Goal: Information Seeking & Learning: Check status

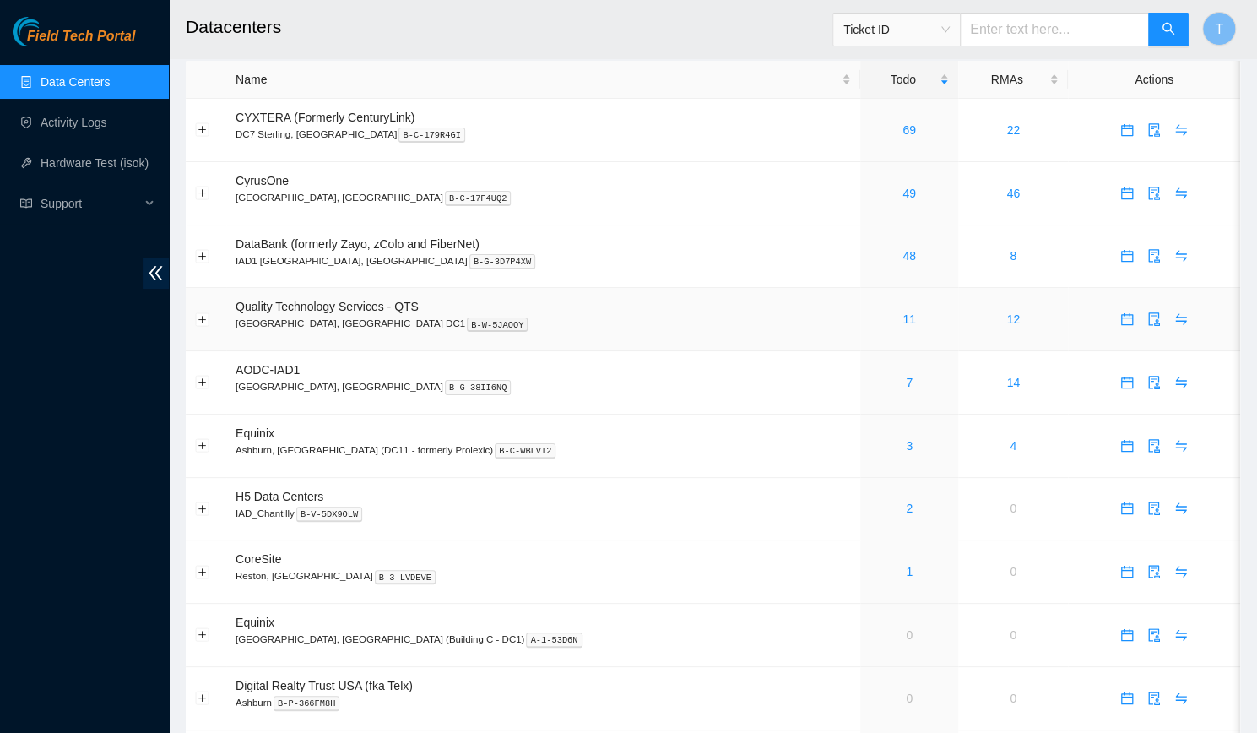
scroll to position [16, 0]
click at [906, 572] on link "1" at bounding box center [909, 571] width 7 height 14
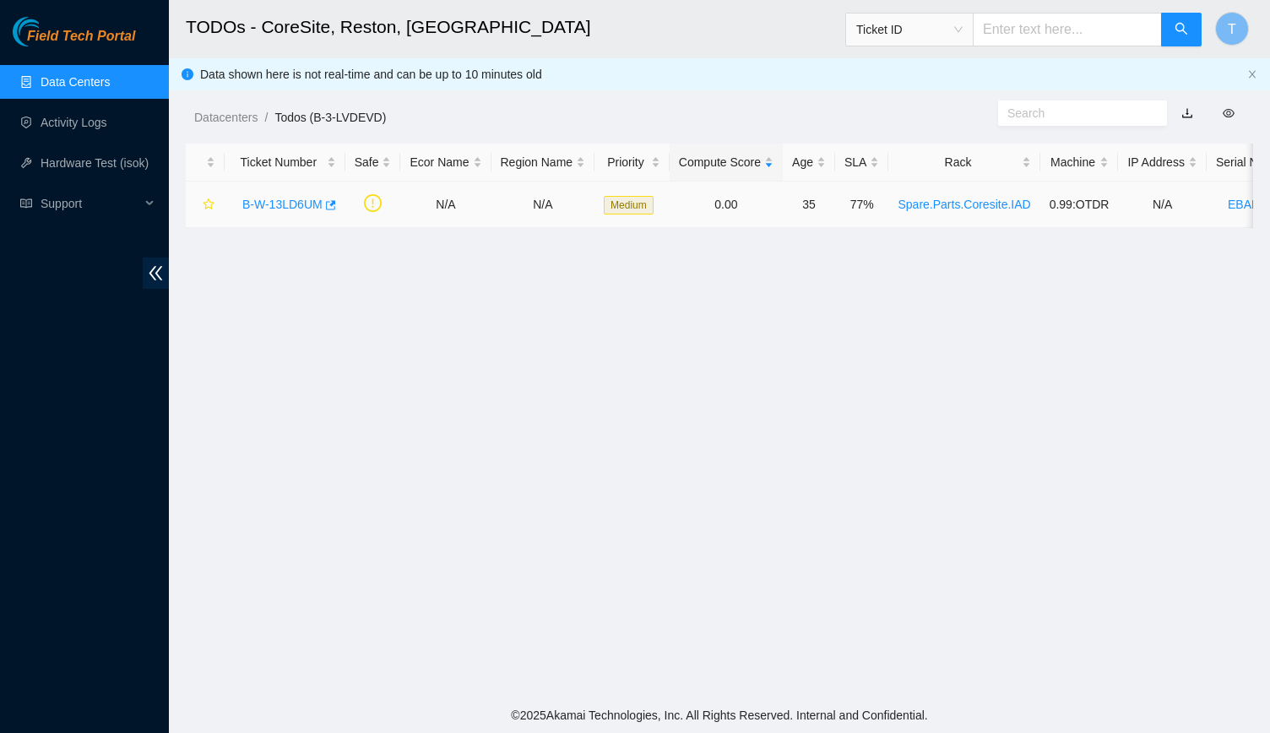
click at [274, 202] on link "B-W-13LD6UM" at bounding box center [282, 205] width 80 height 14
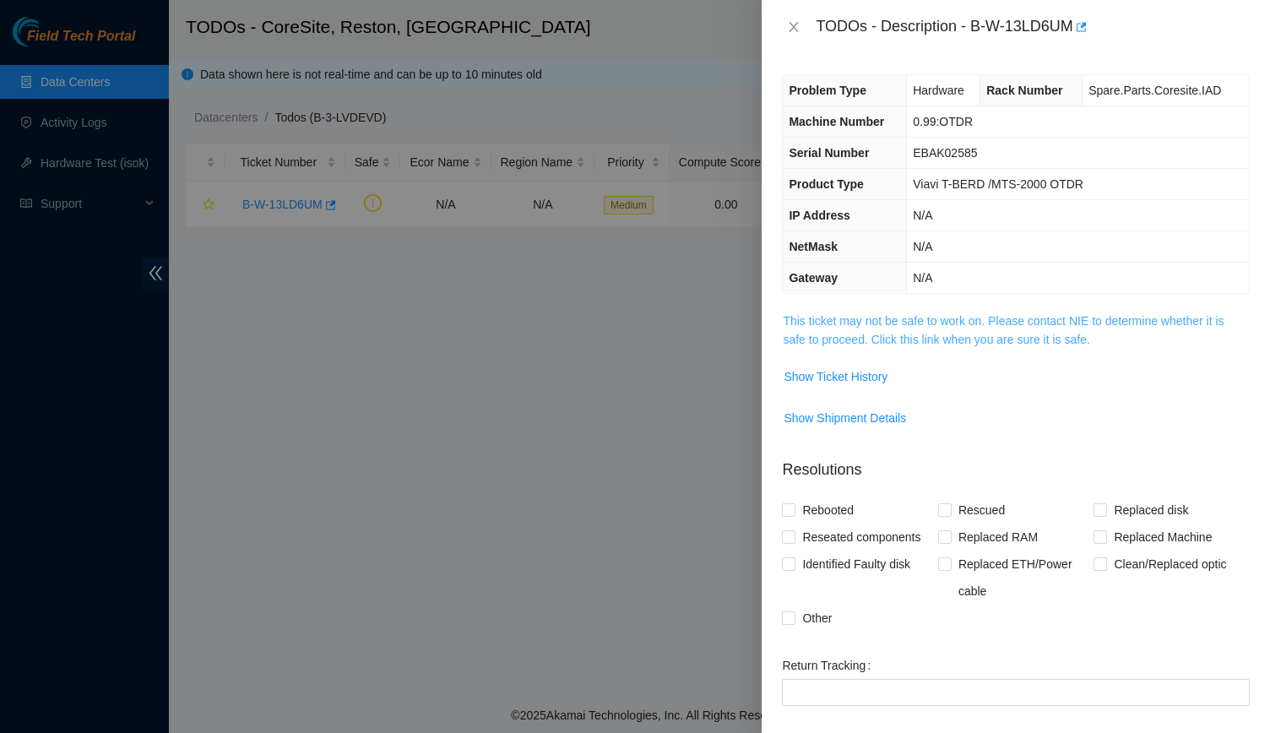
click at [854, 316] on link "This ticket may not be safe to work on. Please contact NIE to determine whether…" at bounding box center [1003, 330] width 441 height 32
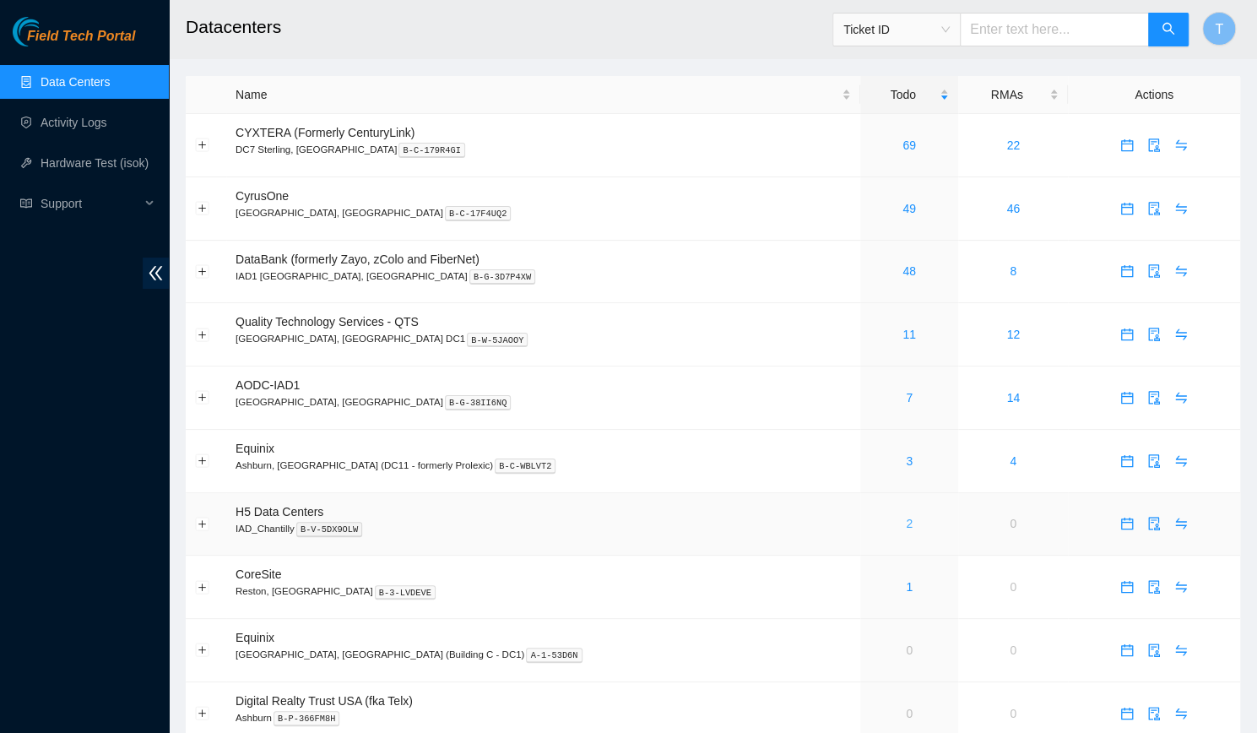
click at [906, 530] on link "2" at bounding box center [909, 524] width 7 height 14
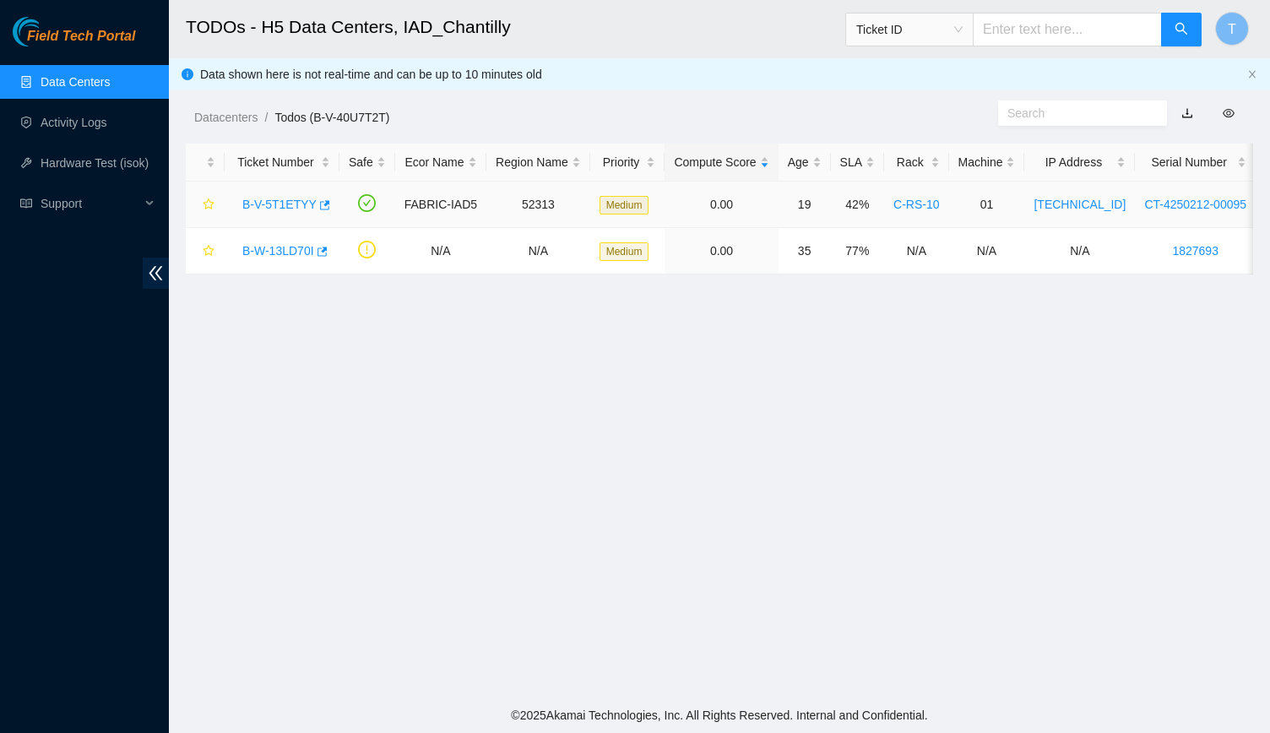
click at [285, 203] on link "B-V-5T1ETYY" at bounding box center [279, 205] width 74 height 14
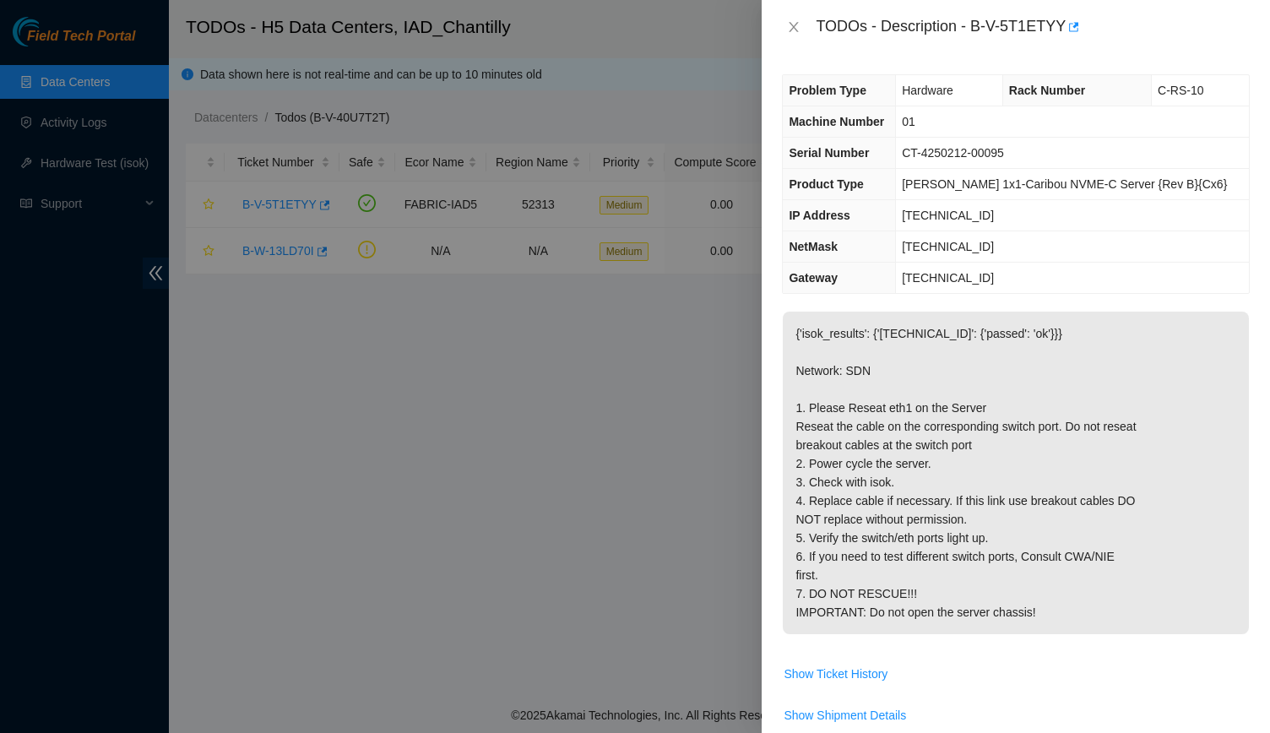
click at [539, 345] on div at bounding box center [635, 366] width 1270 height 733
click at [787, 19] on button "Close" at bounding box center [794, 27] width 24 height 16
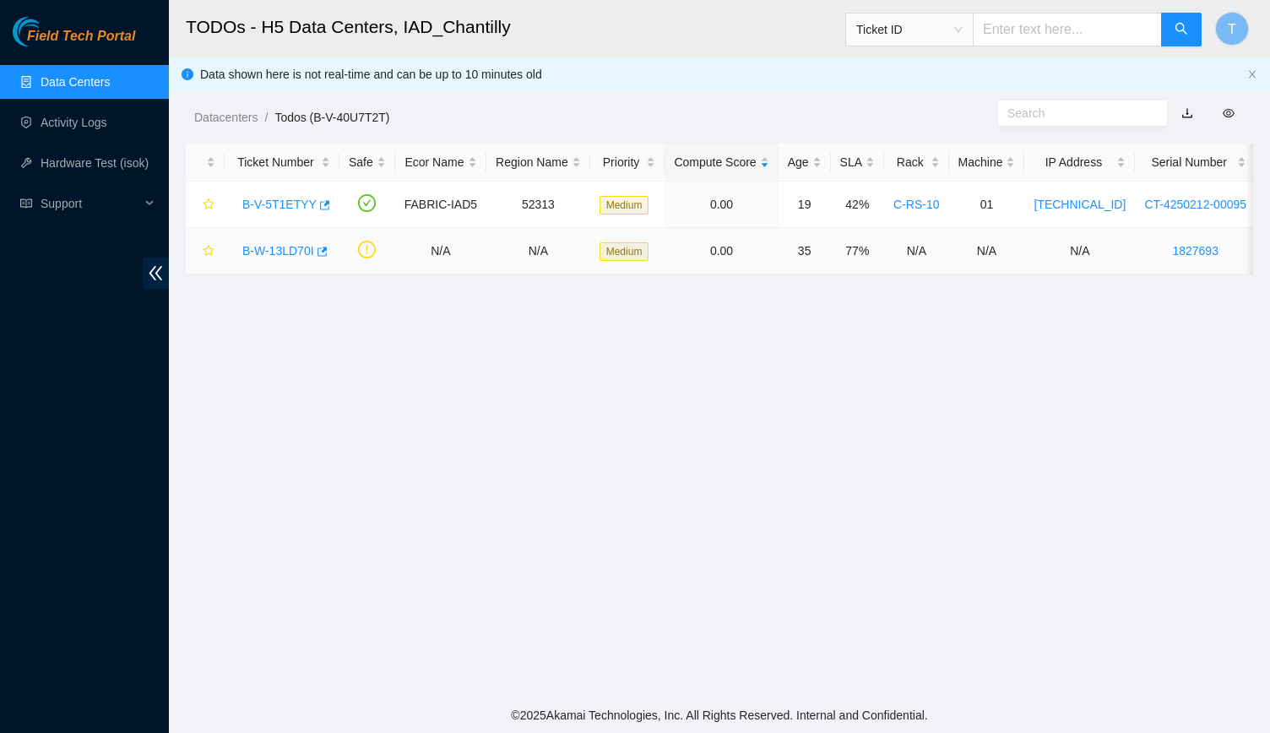
click at [297, 247] on link "B-W-13LD70I" at bounding box center [278, 251] width 72 height 14
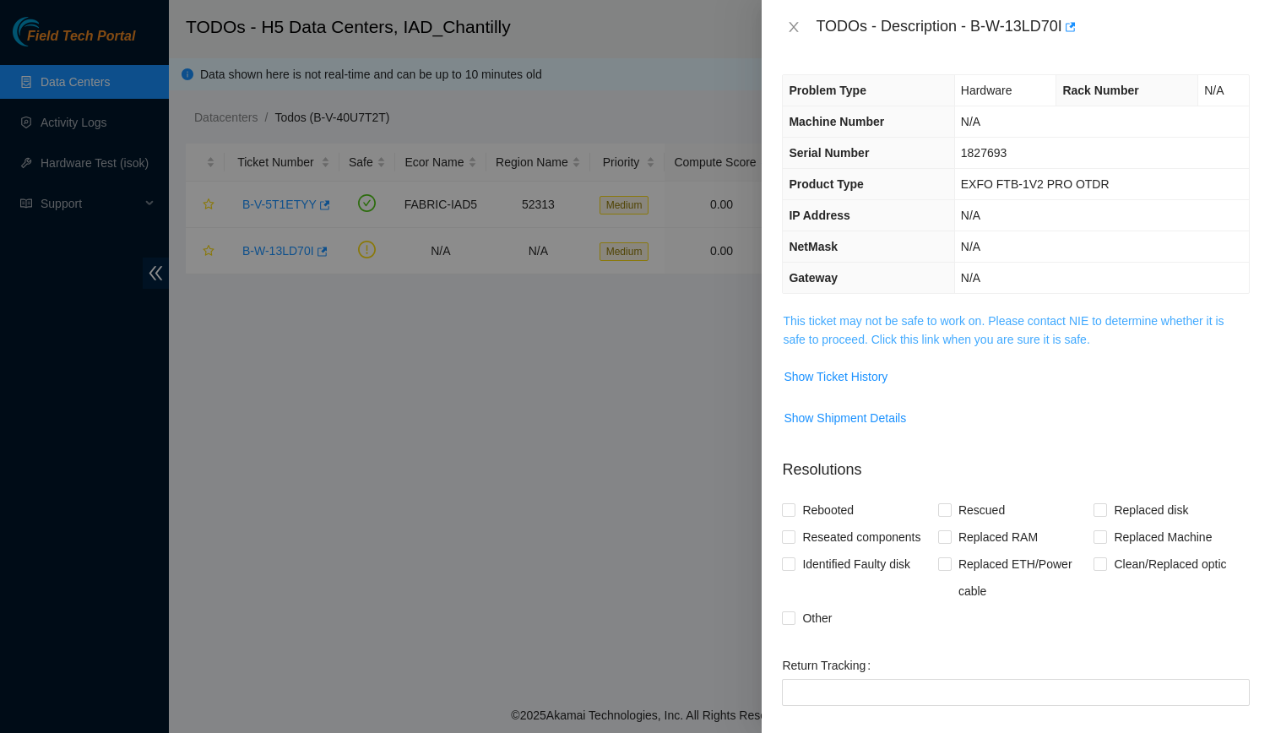
click at [839, 316] on link "This ticket may not be safe to work on. Please contact NIE to determine whether…" at bounding box center [1003, 330] width 441 height 32
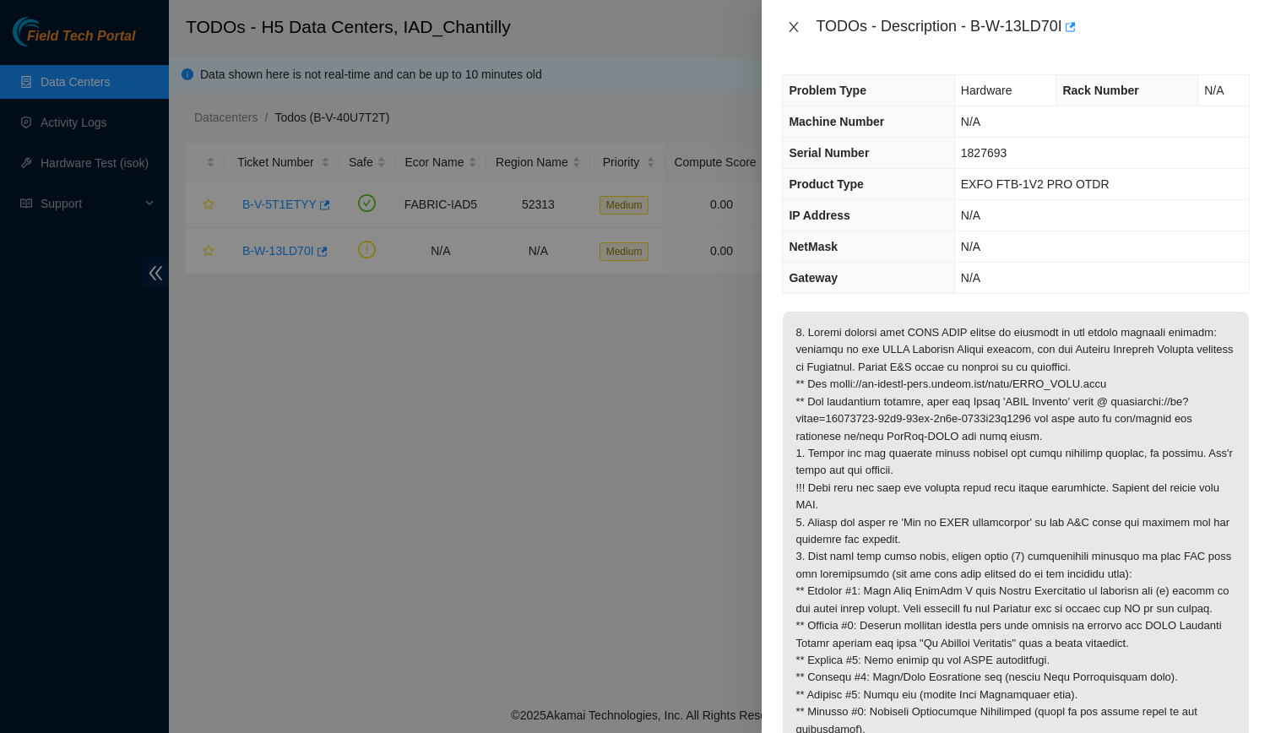
click at [794, 30] on div "TODOs - Description - B-W-13LD70I" at bounding box center [1016, 27] width 468 height 27
click at [794, 30] on icon "close" at bounding box center [794, 27] width 14 height 14
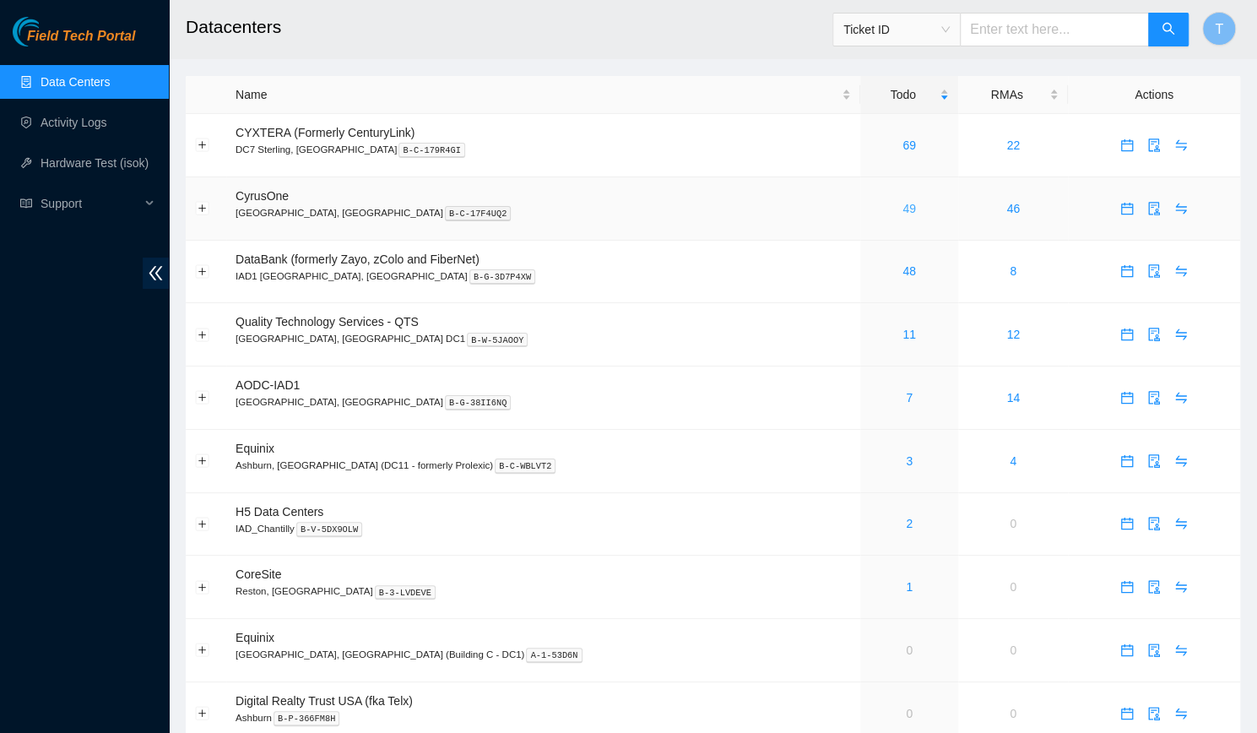
click at [902, 209] on link "49" at bounding box center [909, 209] width 14 height 14
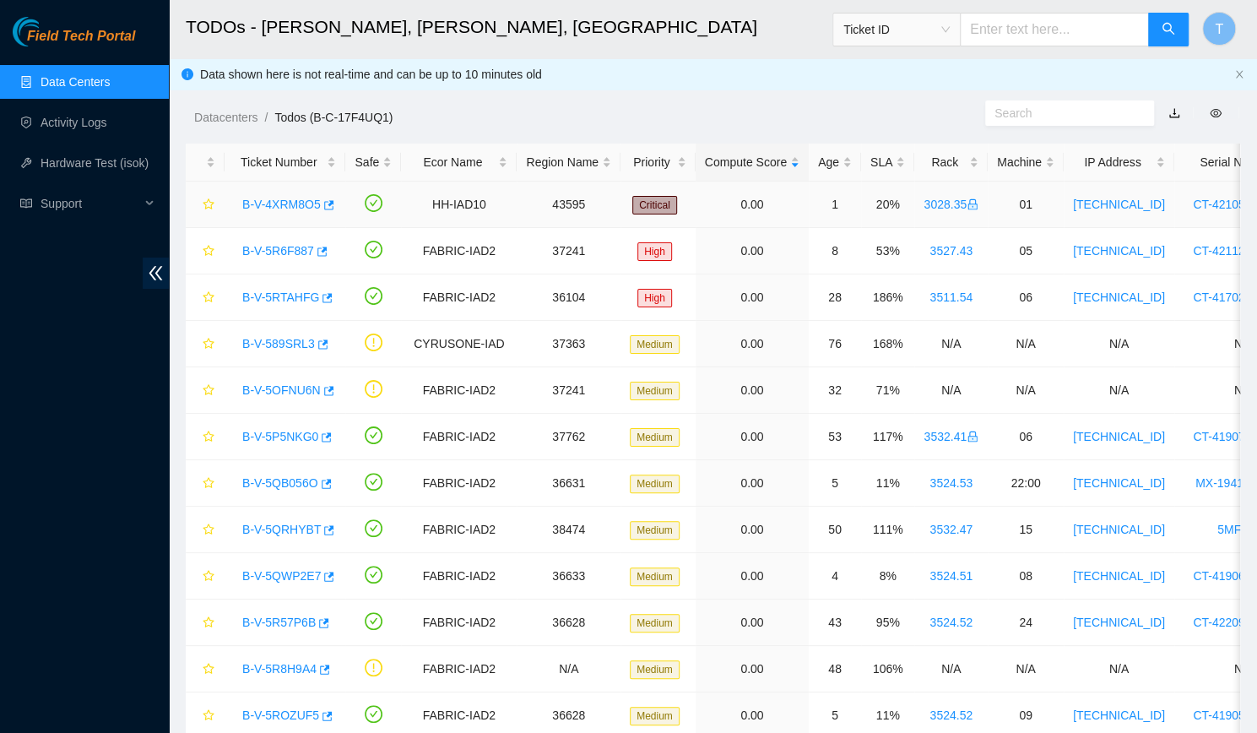
click at [263, 210] on link "B-V-4XRM8O5" at bounding box center [281, 205] width 79 height 14
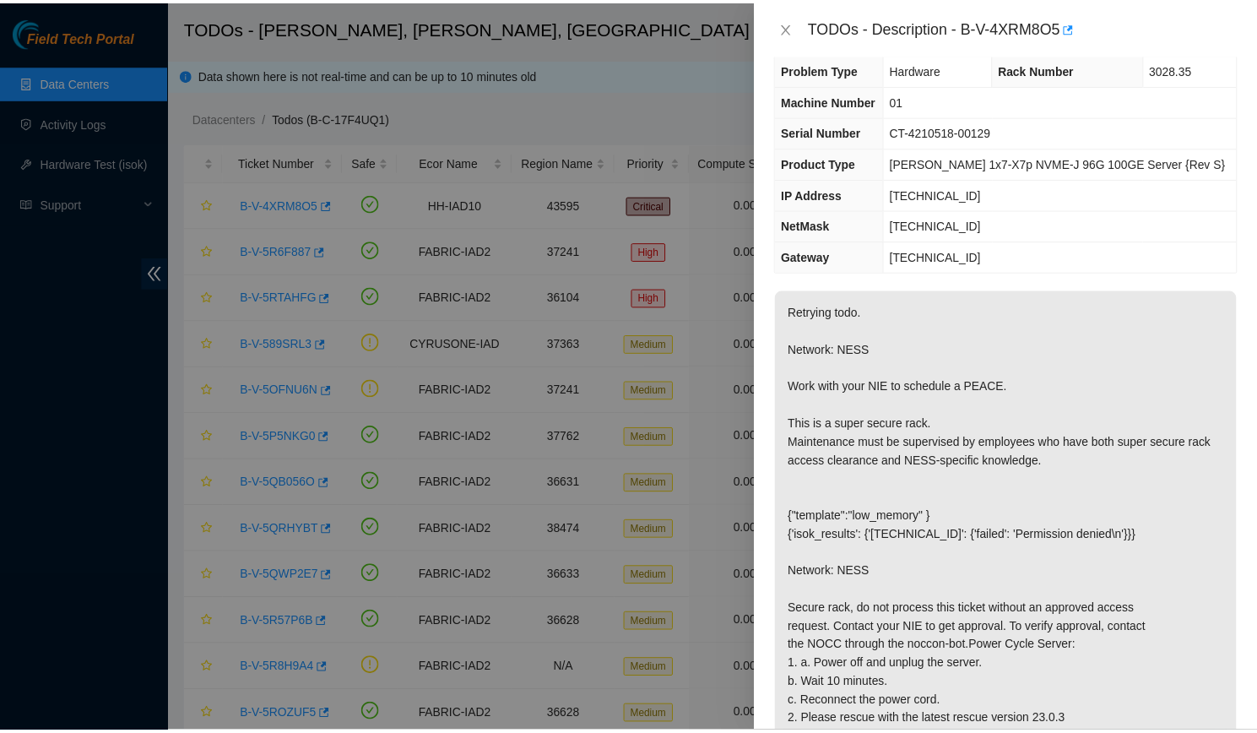
scroll to position [23, 0]
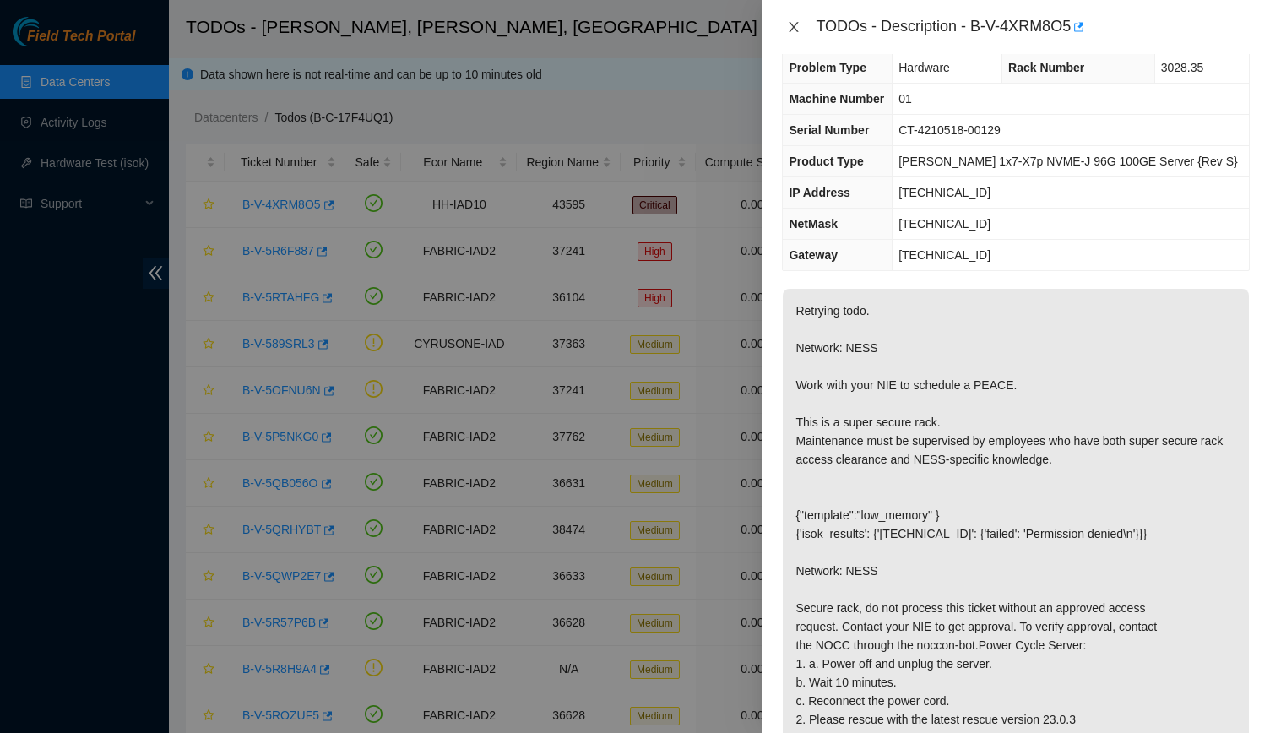
click at [791, 20] on icon "close" at bounding box center [794, 27] width 14 height 14
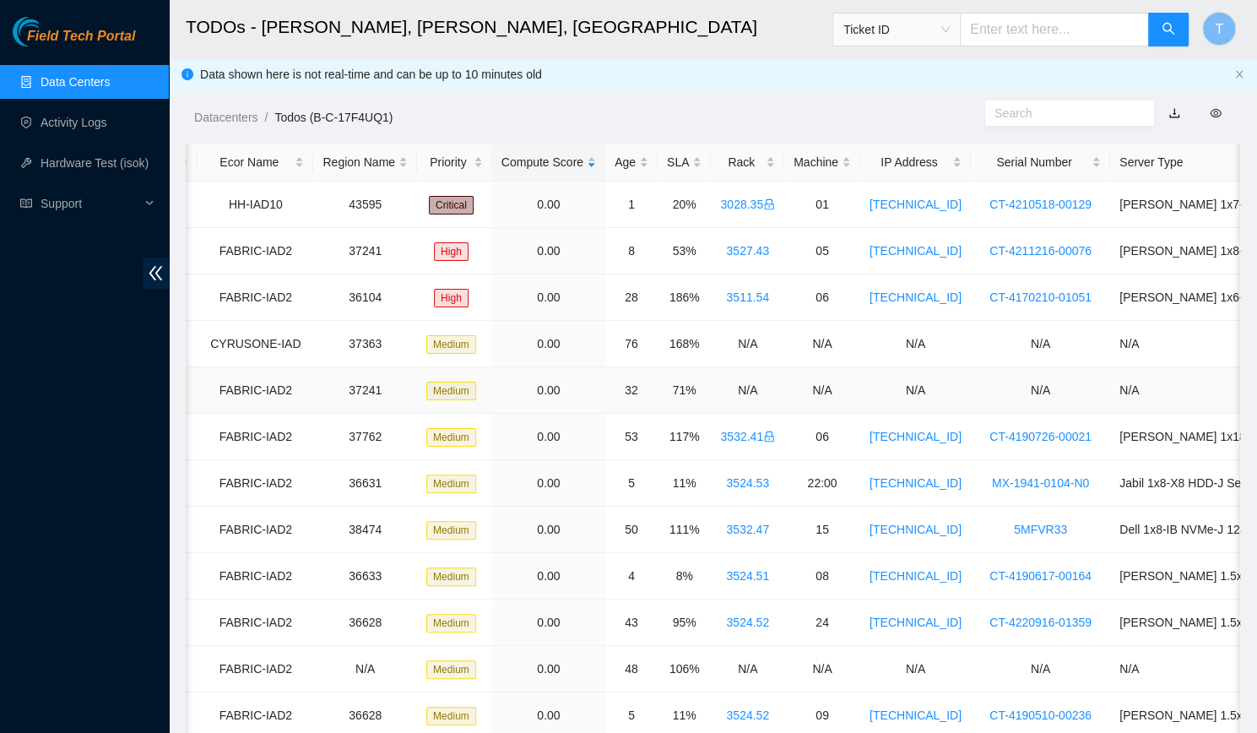
scroll to position [0, 0]
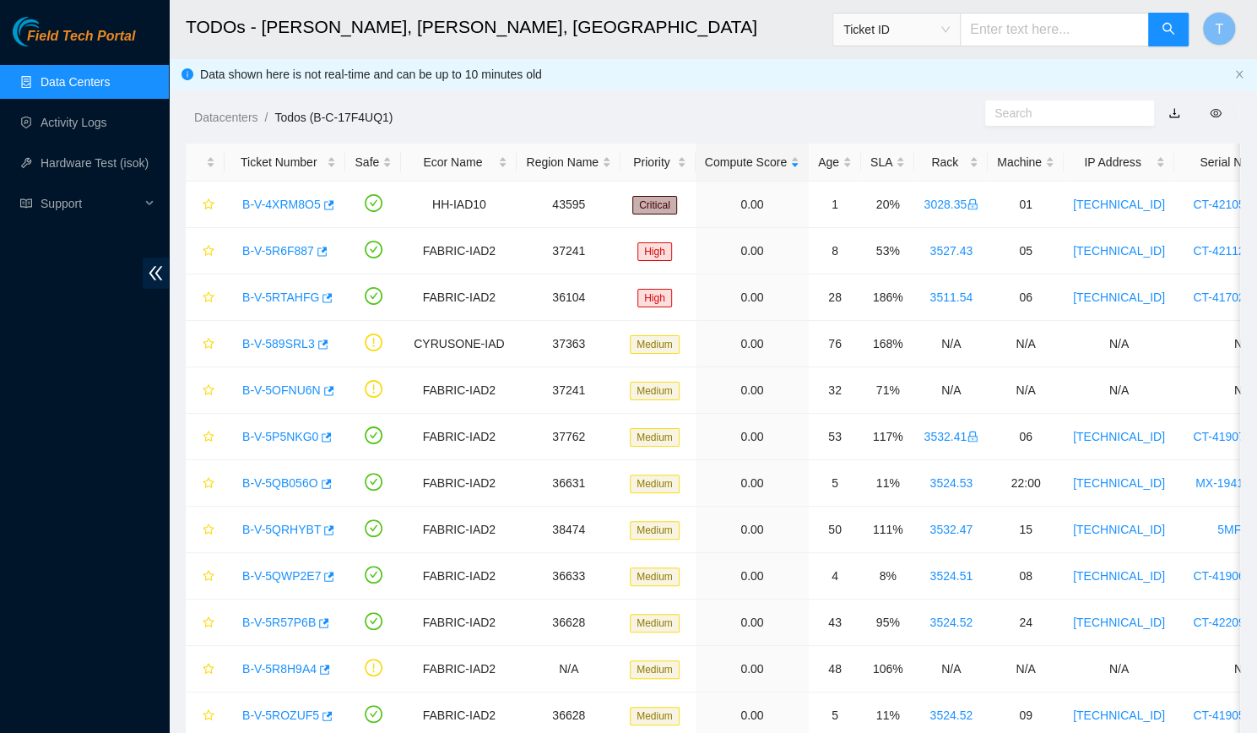
click at [84, 85] on link "Data Centers" at bounding box center [75, 82] width 69 height 14
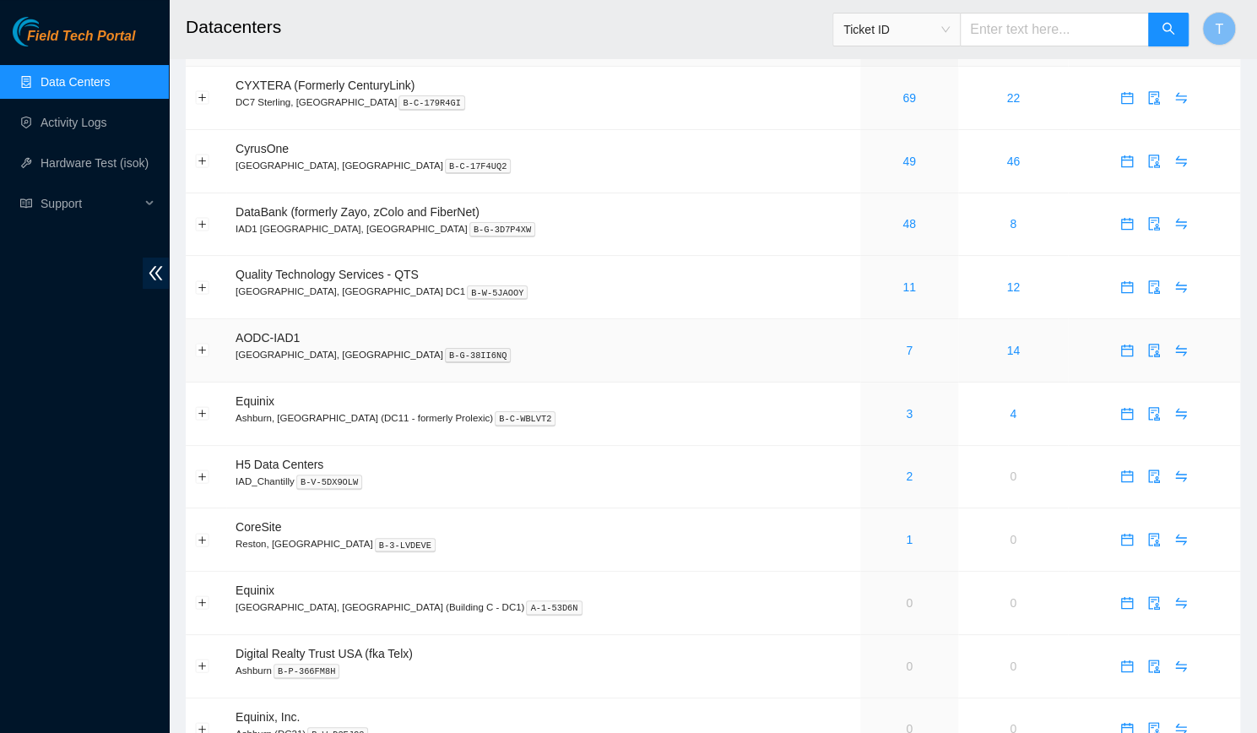
scroll to position [46, 0]
click at [870, 215] on div "48" at bounding box center [909, 224] width 79 height 19
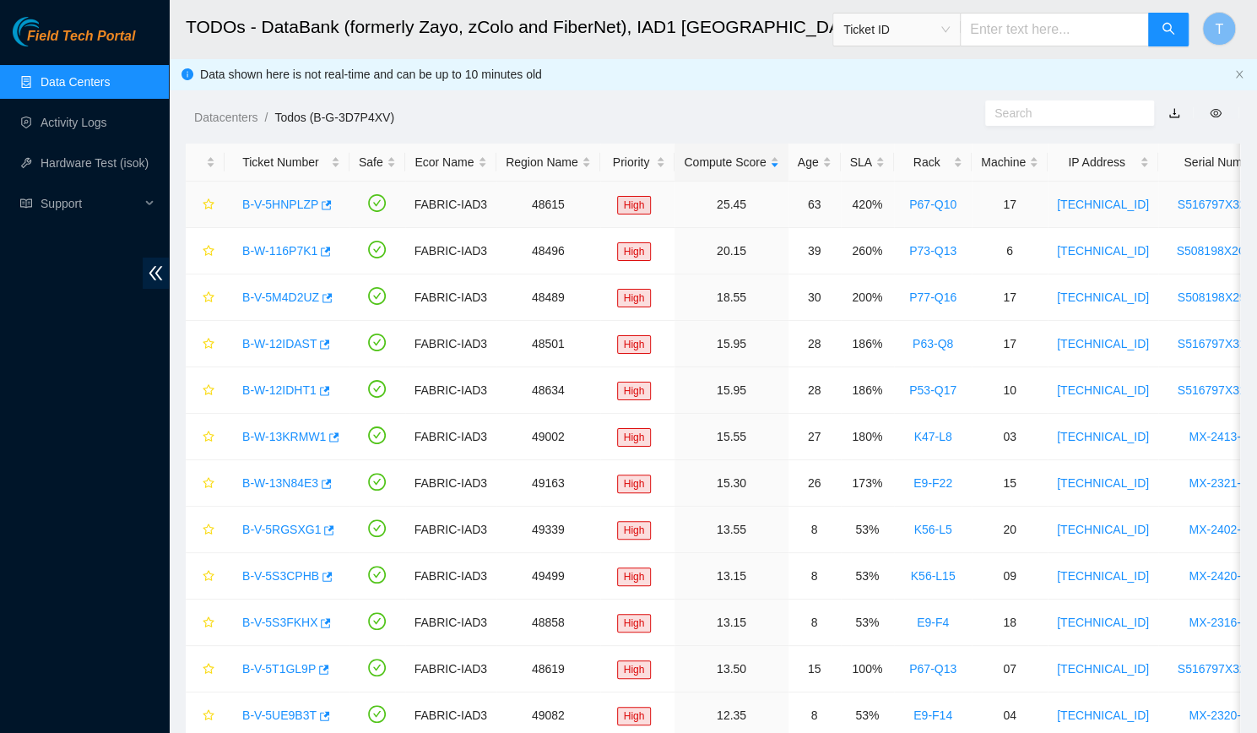
click at [270, 205] on link "B-V-5HNPLZP" at bounding box center [280, 205] width 76 height 14
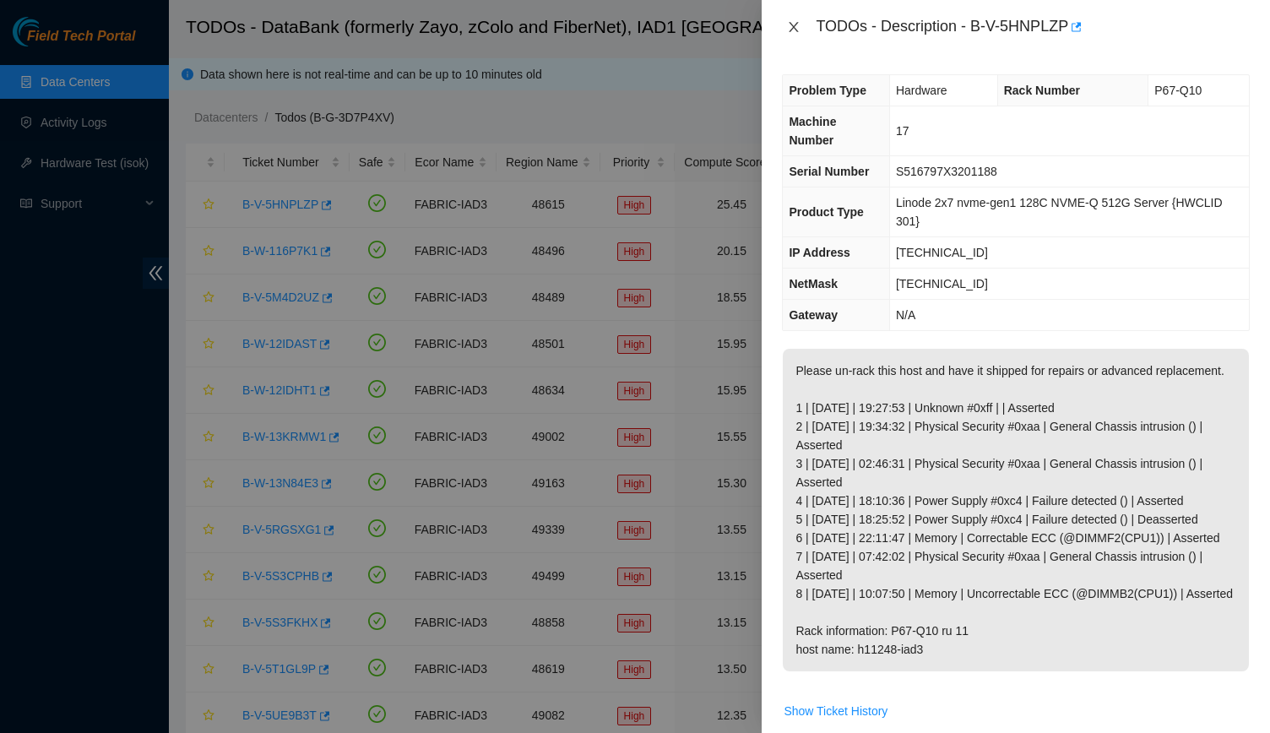
click at [797, 27] on icon "close" at bounding box center [794, 27] width 14 height 14
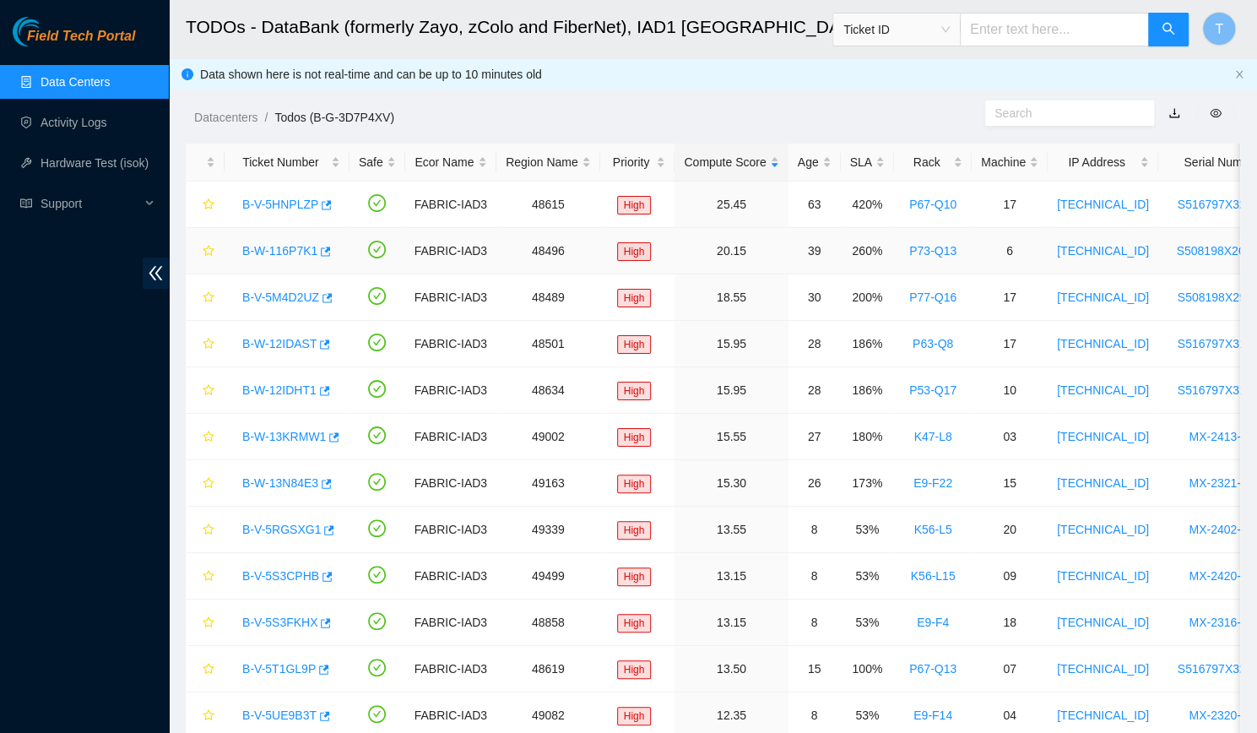
click at [263, 237] on div "B-W-116P7K1" at bounding box center [287, 250] width 106 height 27
click at [290, 239] on div "B-W-116P7K1" at bounding box center [287, 250] width 106 height 27
click at [295, 244] on link "B-W-116P7K1" at bounding box center [279, 251] width 75 height 14
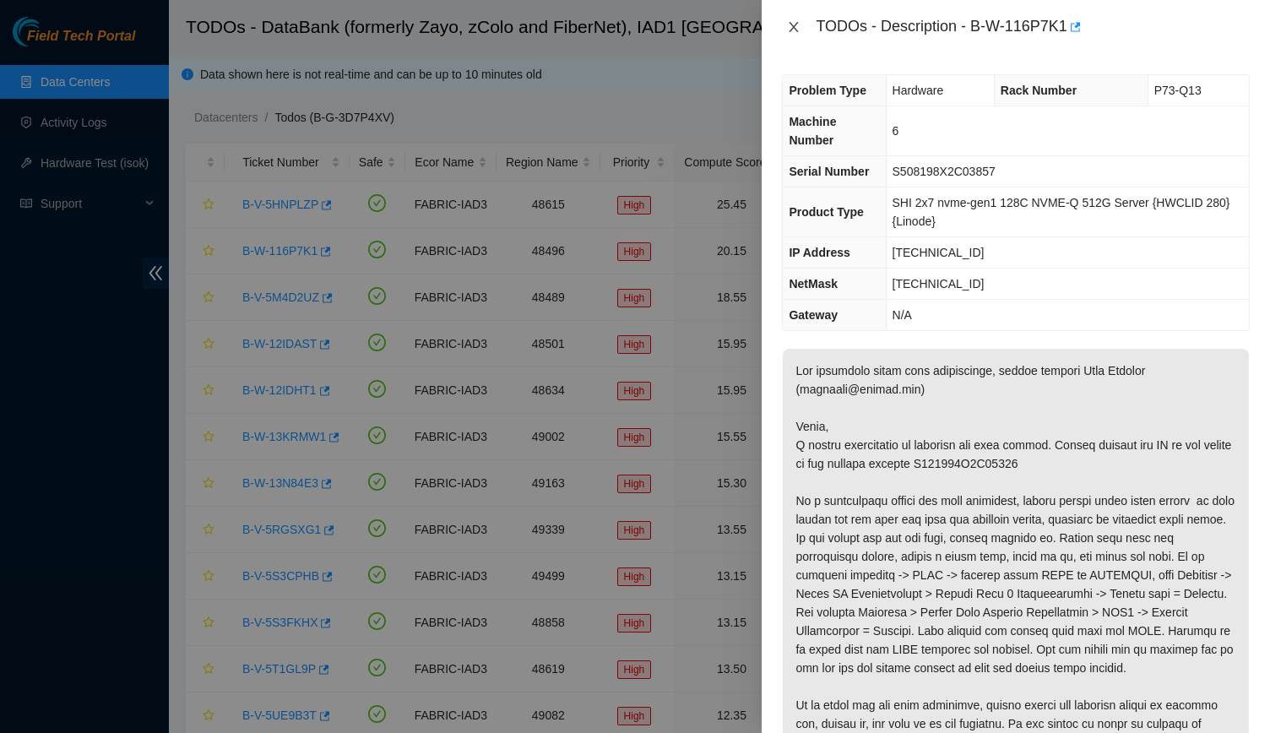
click at [787, 21] on icon "close" at bounding box center [794, 27] width 14 height 14
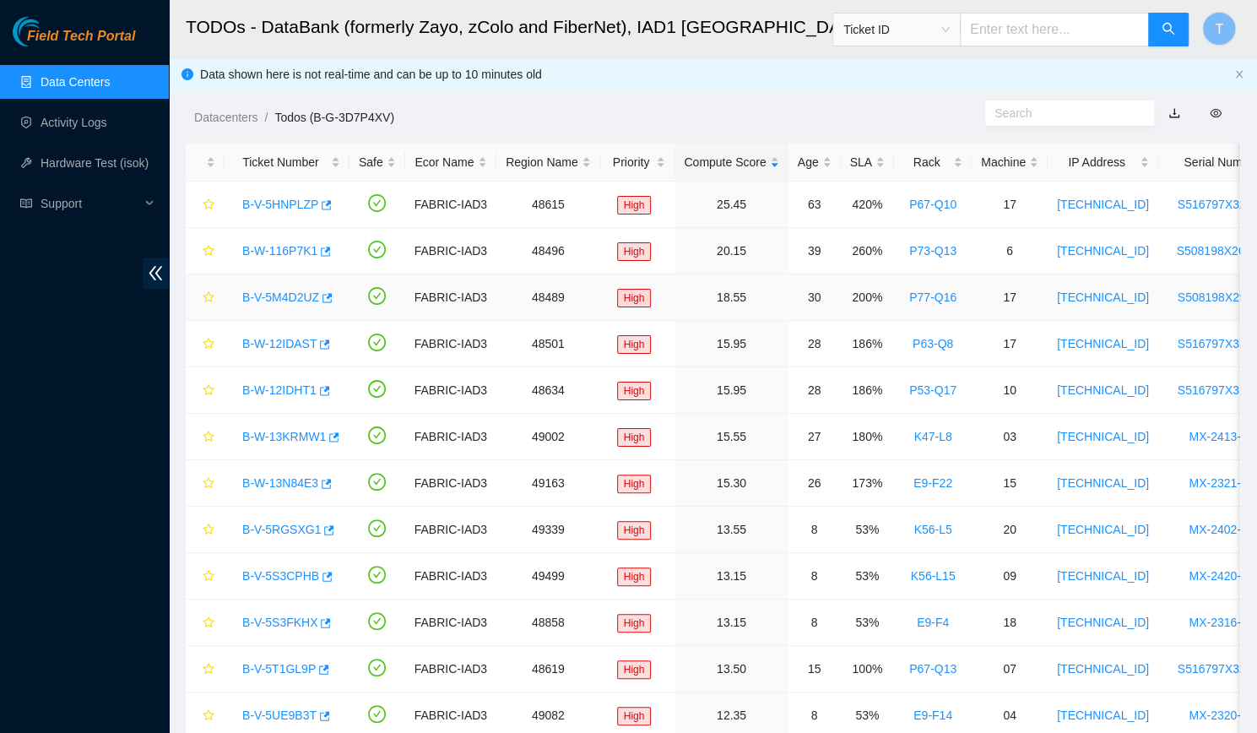
click at [282, 298] on link "B-V-5M4D2UZ" at bounding box center [280, 297] width 77 height 14
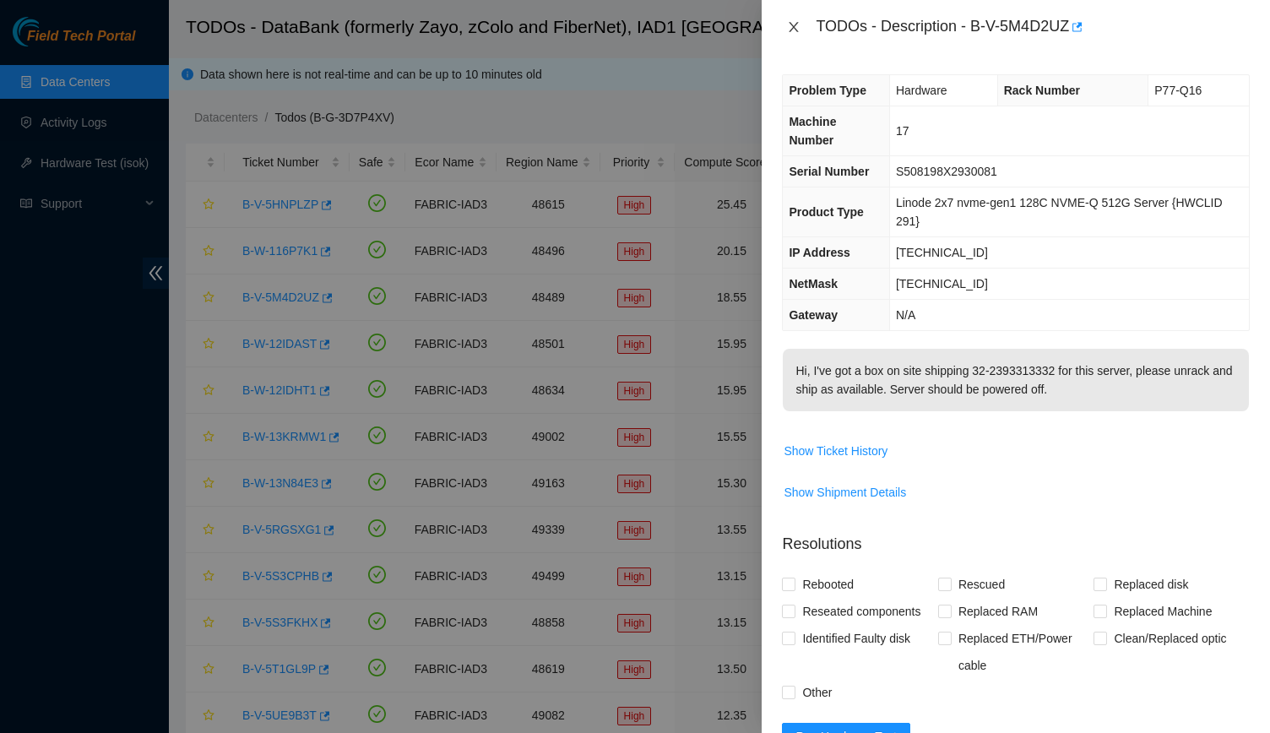
click at [788, 24] on icon "close" at bounding box center [794, 27] width 14 height 14
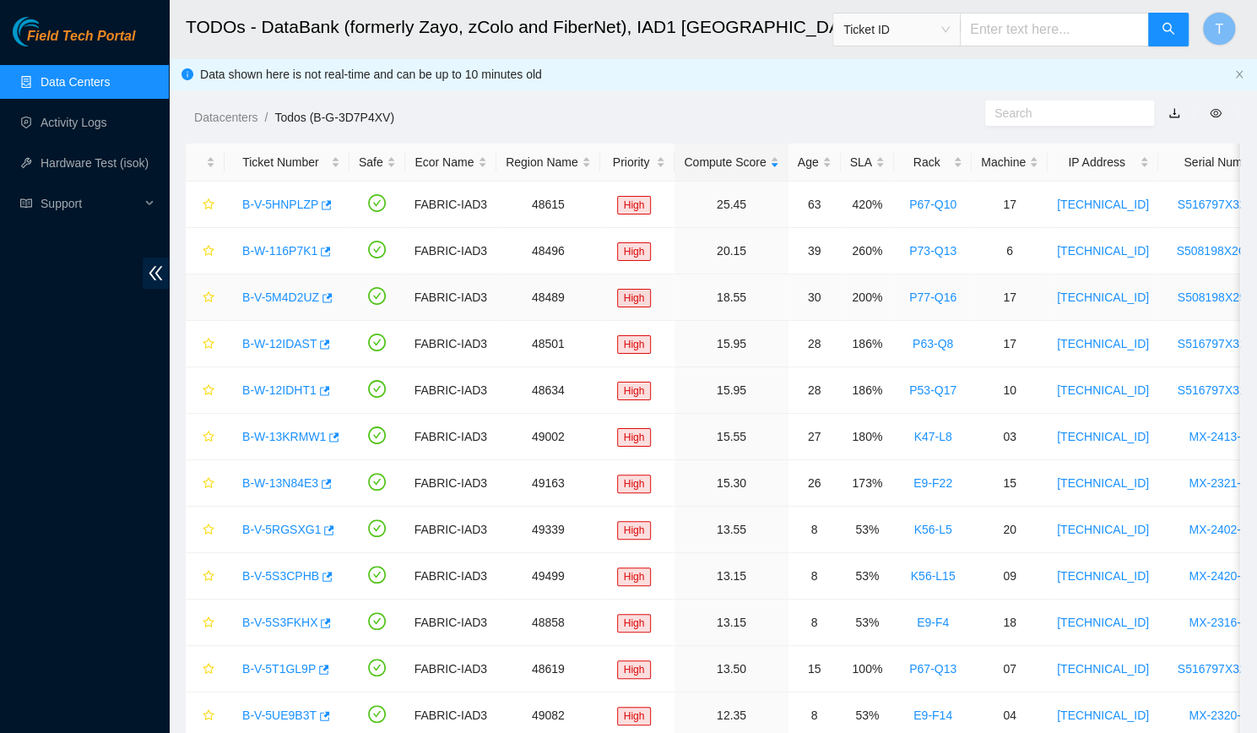
click at [273, 295] on link "B-V-5M4D2UZ" at bounding box center [280, 297] width 77 height 14
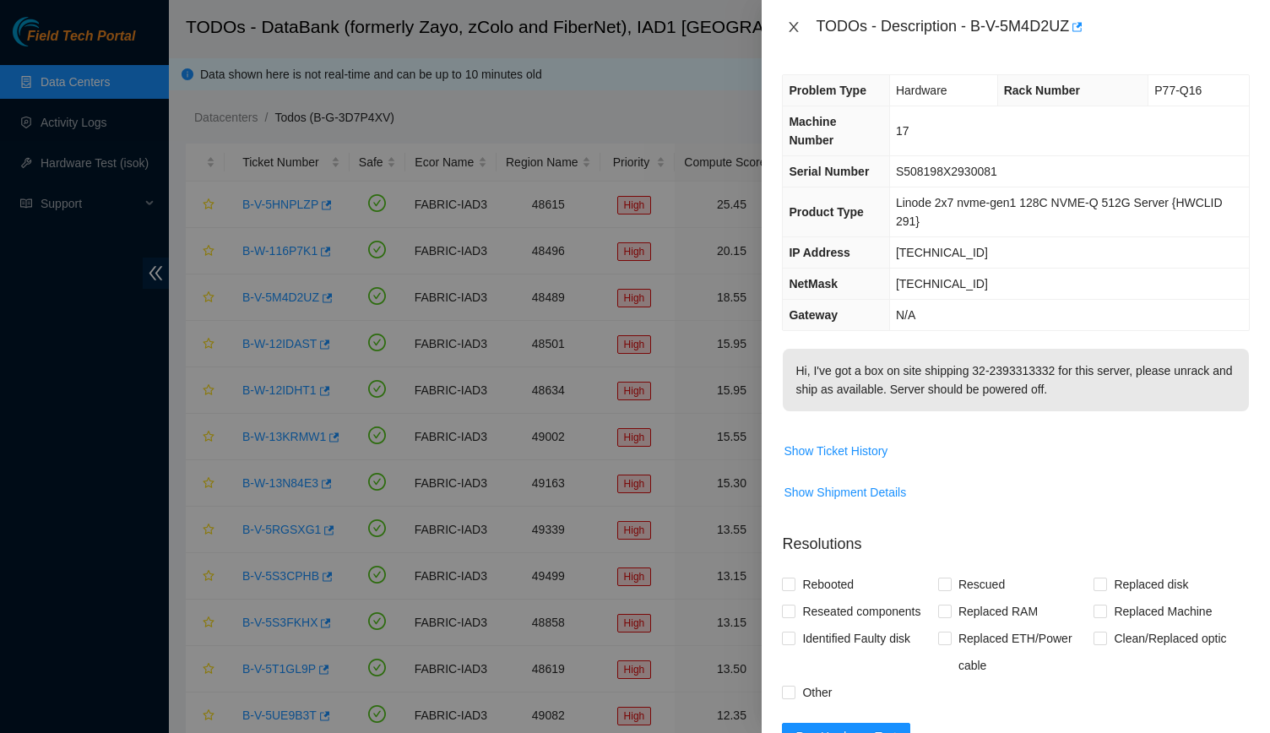
drag, startPoint x: 775, startPoint y: 21, endPoint x: 788, endPoint y: 23, distance: 12.8
click at [788, 23] on div "TODOs - Description - B-V-5M4D2UZ" at bounding box center [1015, 27] width 508 height 54
click at [788, 23] on icon "close" at bounding box center [794, 27] width 14 height 14
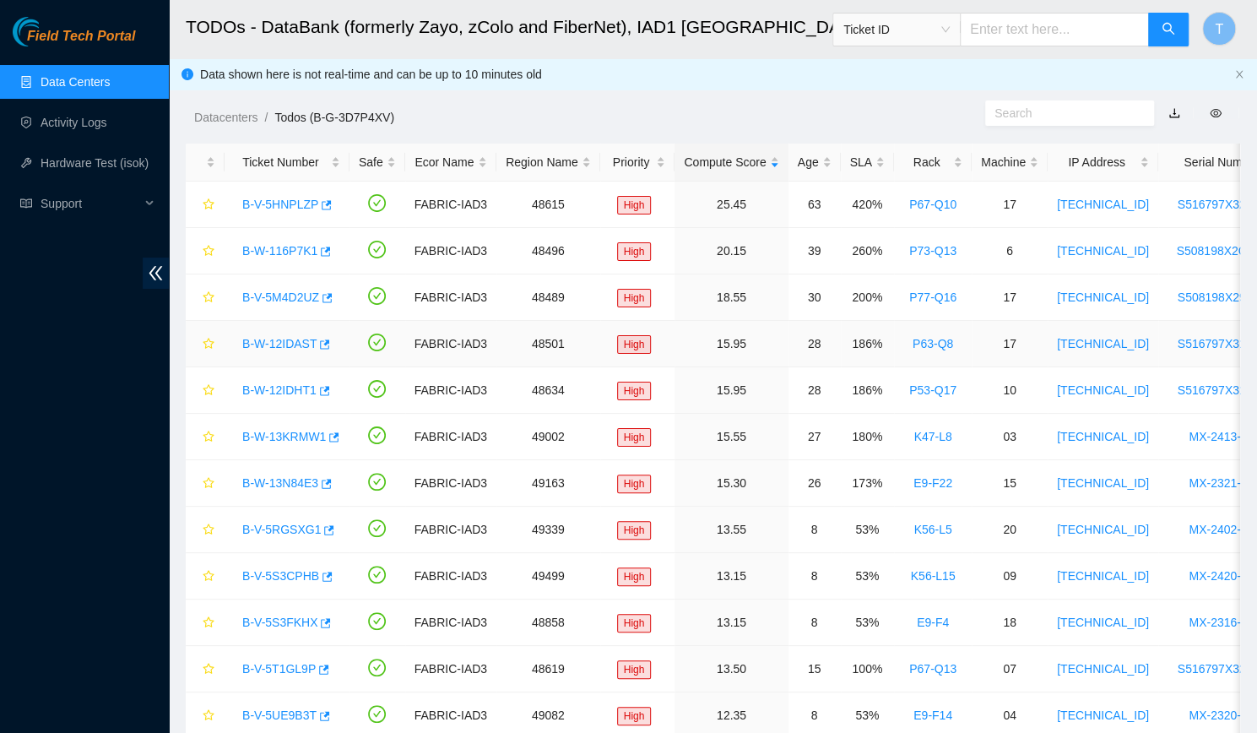
click at [272, 344] on link "B-W-12IDAST" at bounding box center [279, 344] width 74 height 14
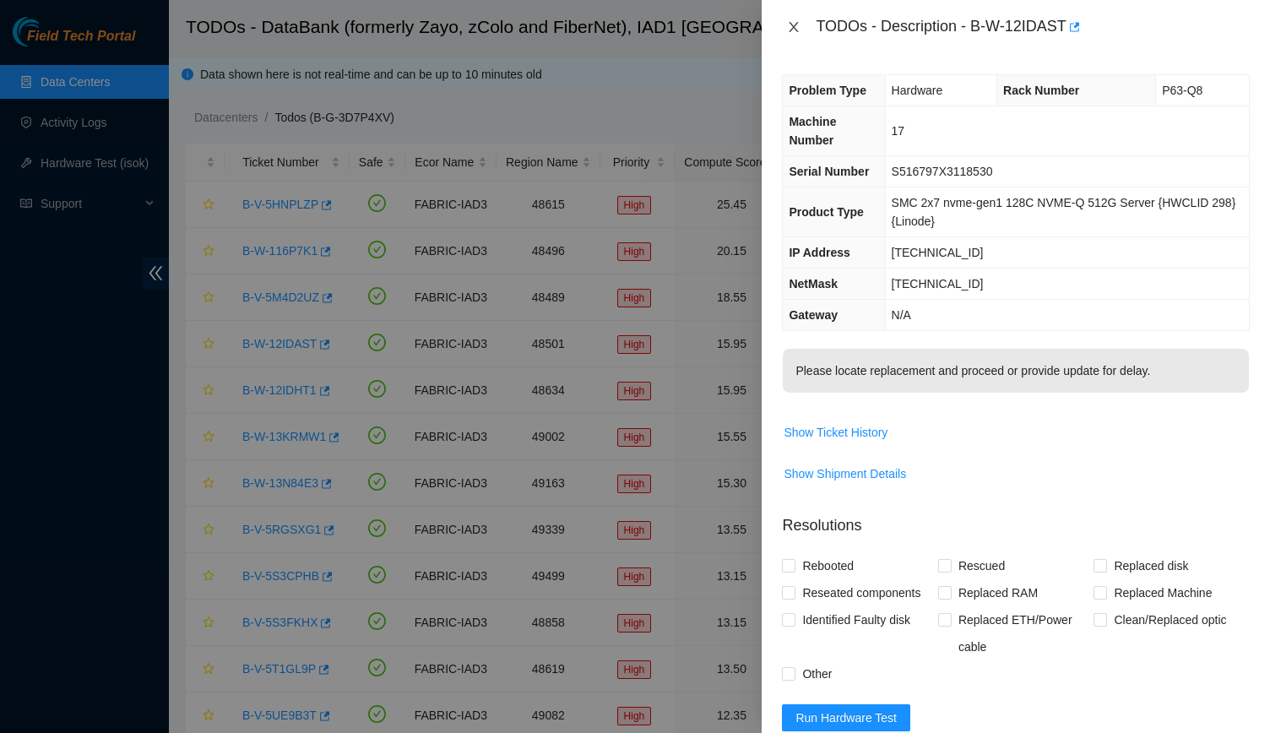
drag, startPoint x: 794, startPoint y: 41, endPoint x: 789, endPoint y: 26, distance: 15.0
click at [789, 26] on div "TODOs - Description - B-W-12IDAST" at bounding box center [1015, 27] width 508 height 54
click at [789, 26] on icon "close" at bounding box center [794, 27] width 14 height 14
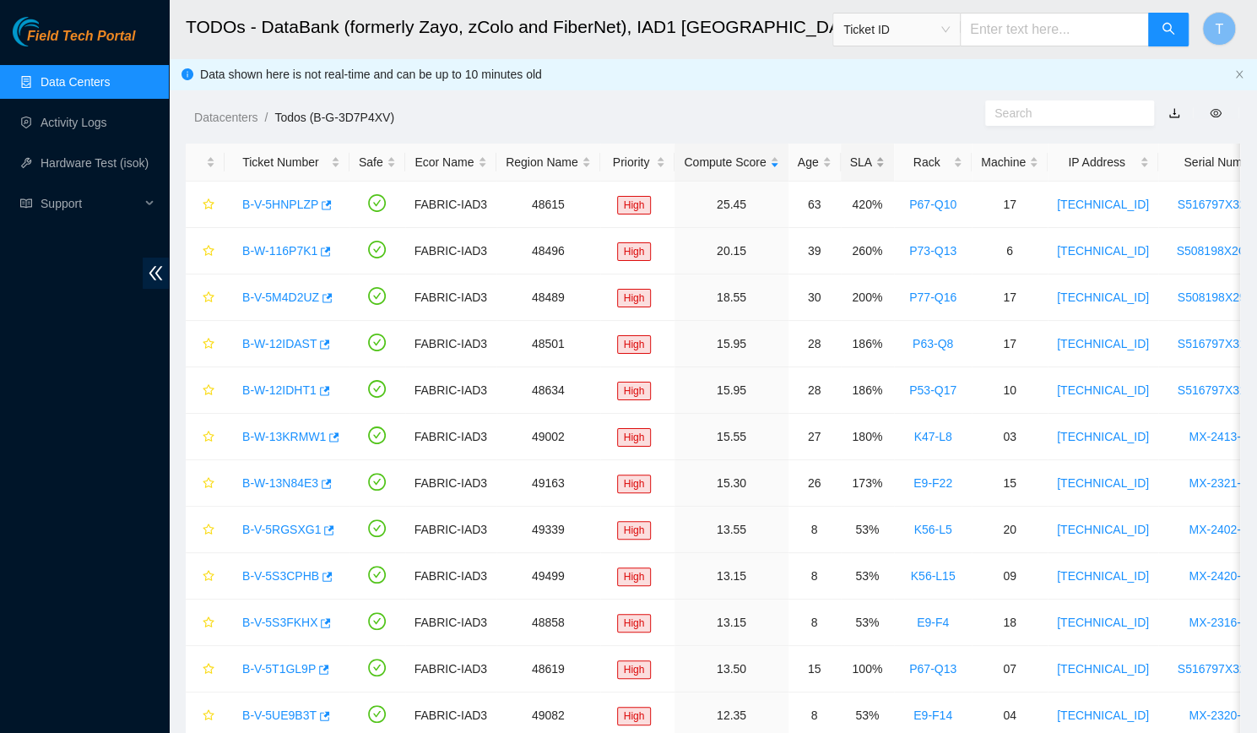
click at [863, 171] on div "SLA" at bounding box center [867, 162] width 35 height 19
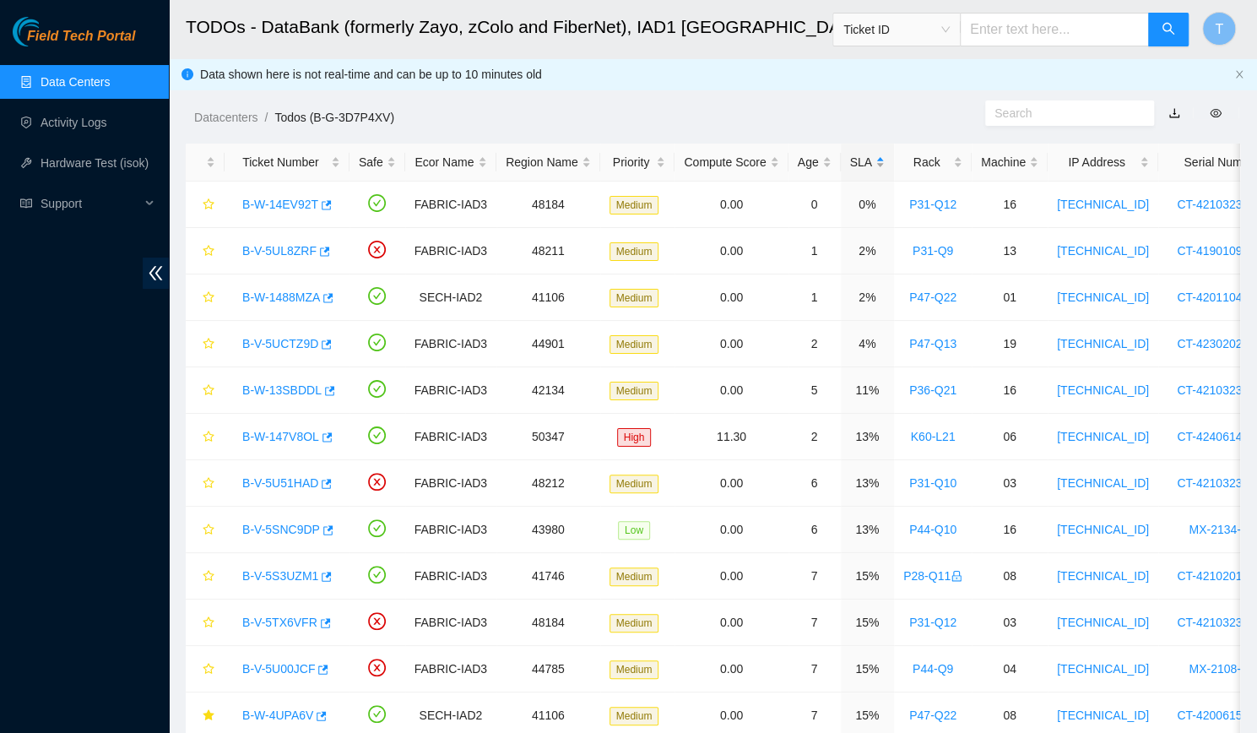
click at [863, 171] on div "SLA" at bounding box center [867, 162] width 35 height 19
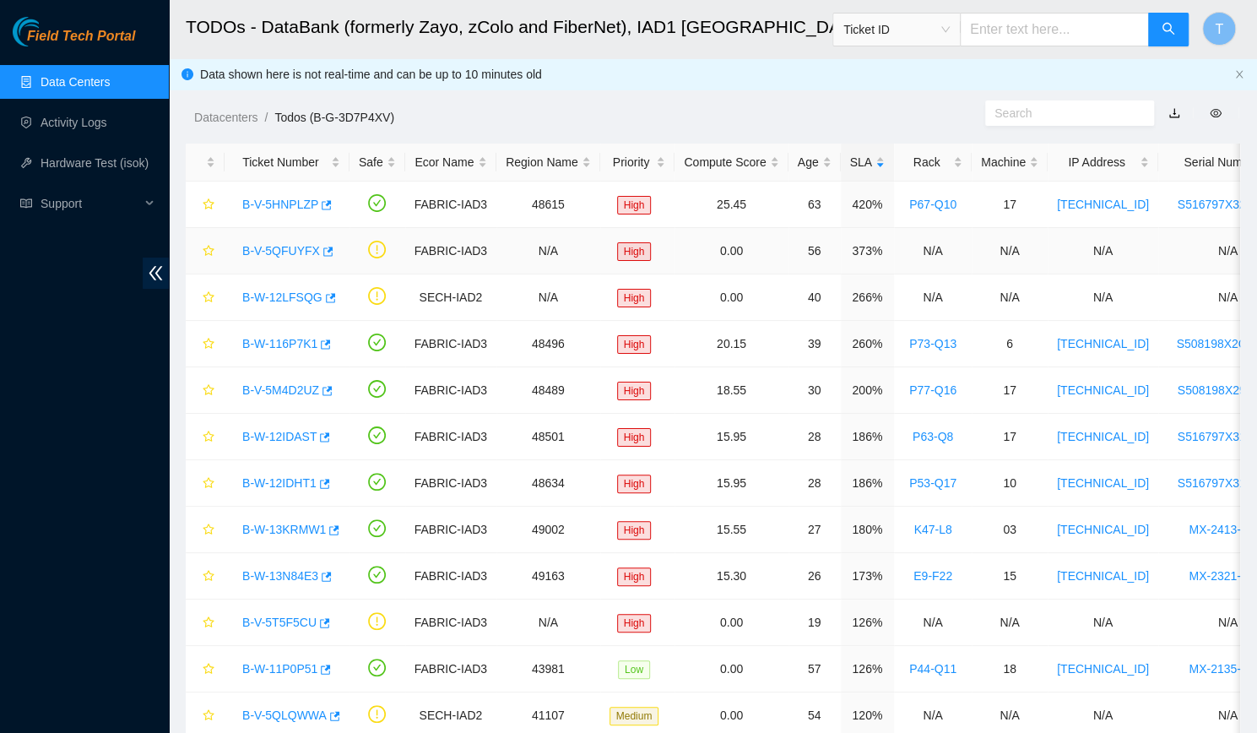
click at [287, 245] on link "B-V-5QFUYFX" at bounding box center [281, 251] width 78 height 14
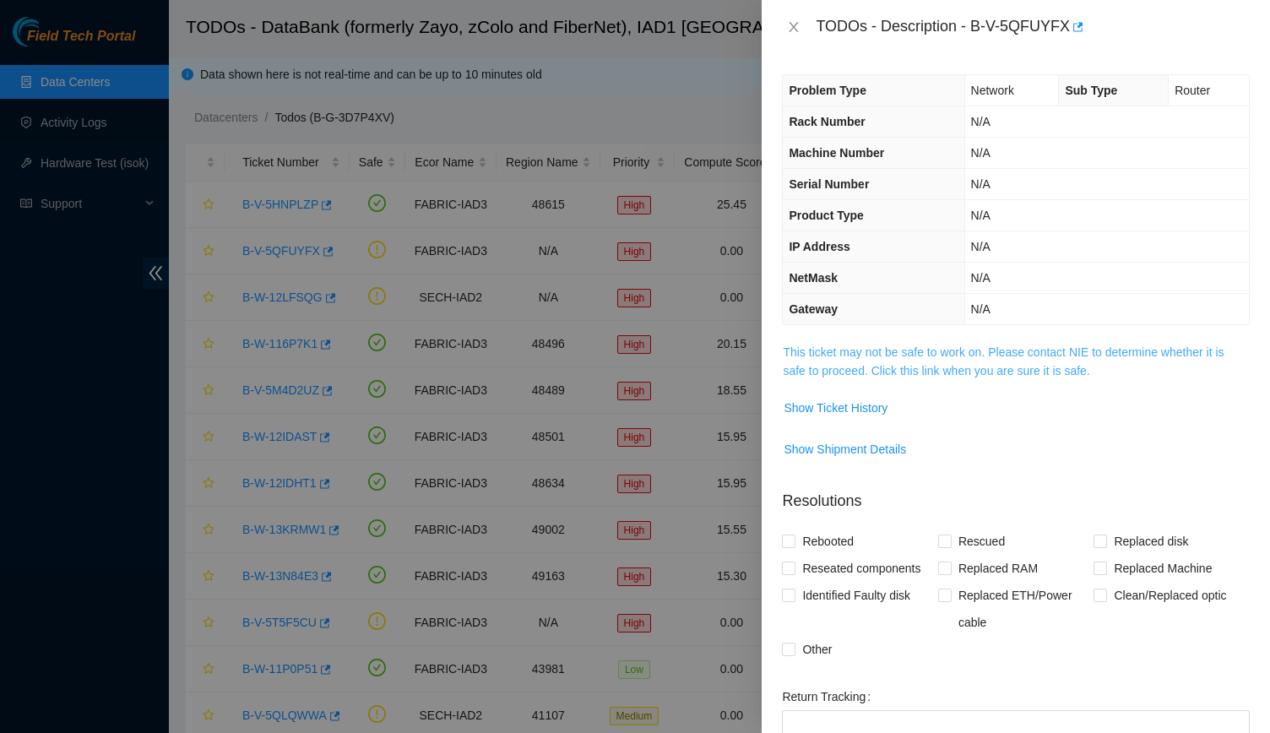
click at [935, 345] on link "This ticket may not be safe to work on. Please contact NIE to determine whether…" at bounding box center [1003, 361] width 441 height 32
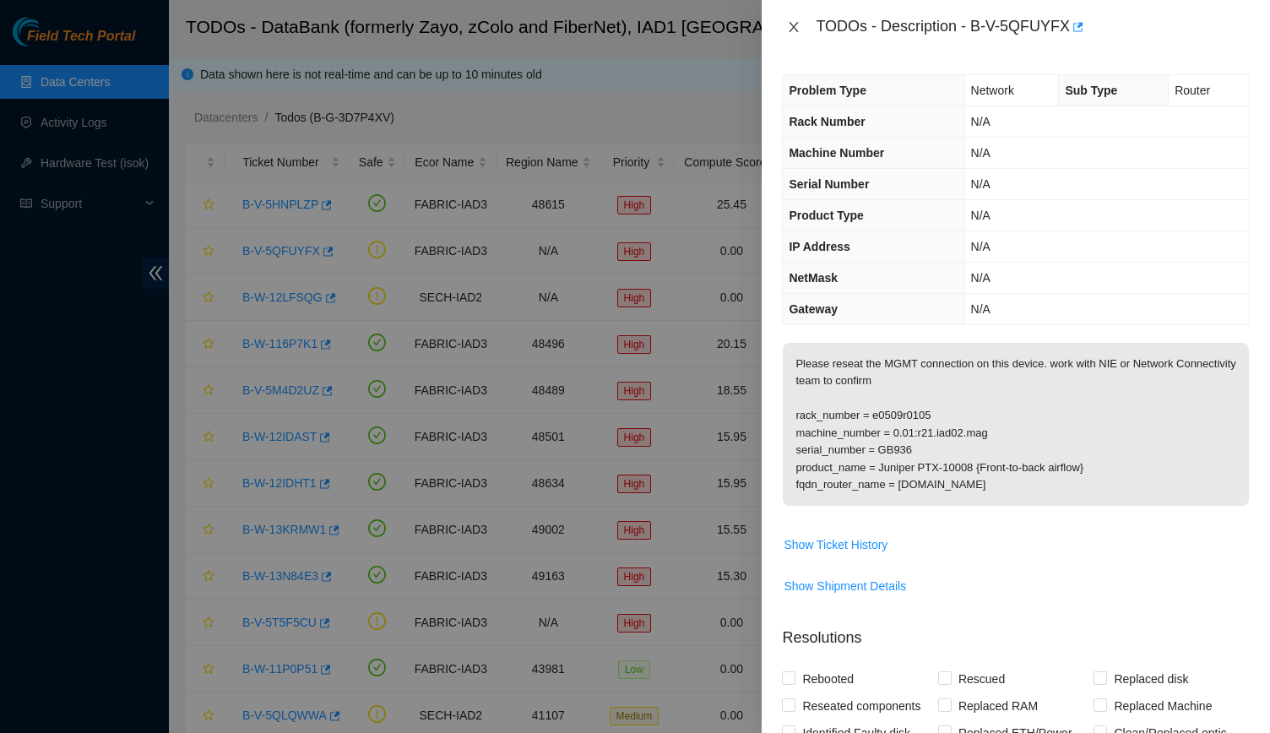
click at [794, 21] on icon "close" at bounding box center [794, 27] width 14 height 14
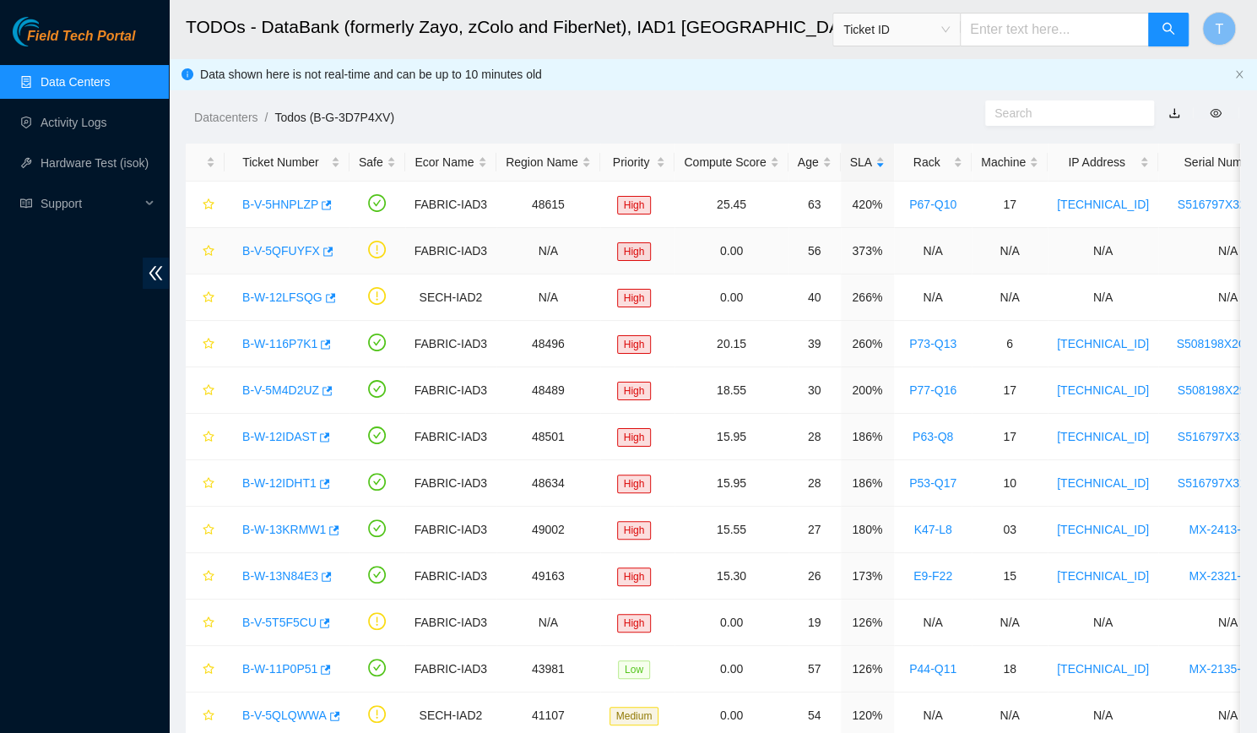
click at [269, 252] on link "B-V-5QFUYFX" at bounding box center [281, 251] width 78 height 14
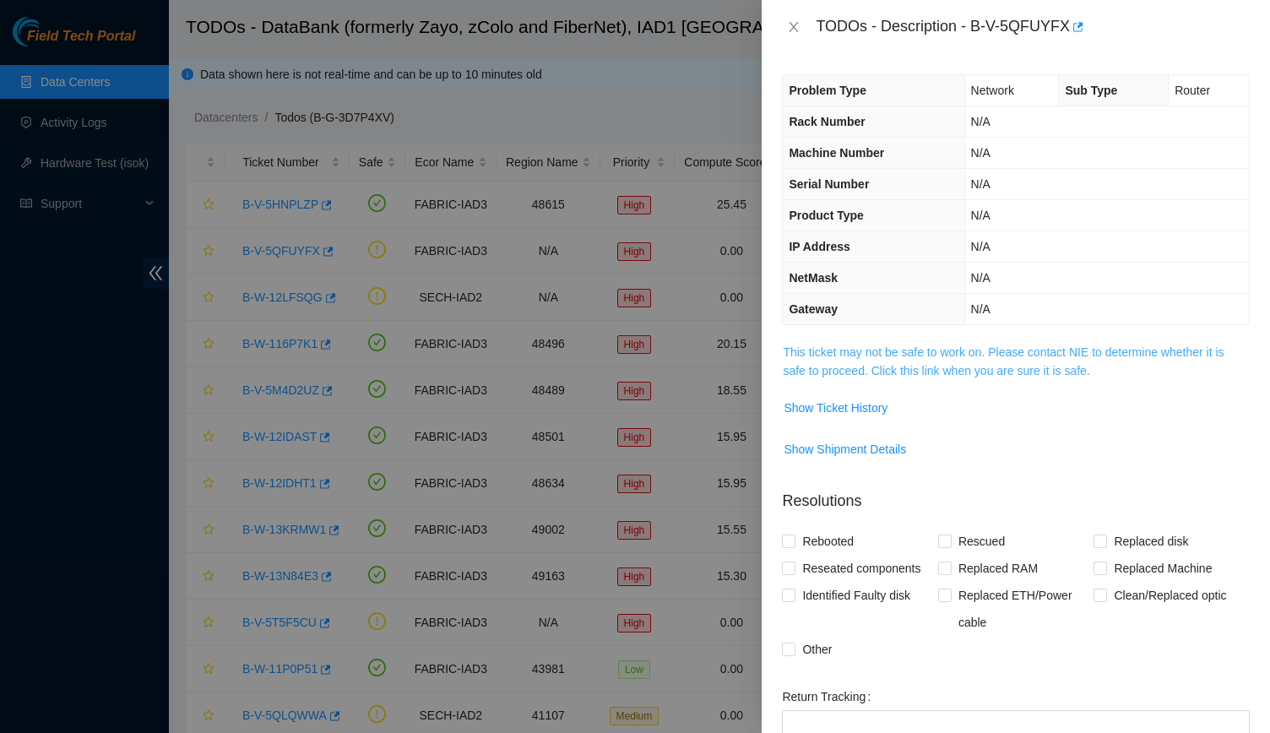
click at [822, 364] on link "This ticket may not be safe to work on. Please contact NIE to determine whether…" at bounding box center [1003, 361] width 441 height 32
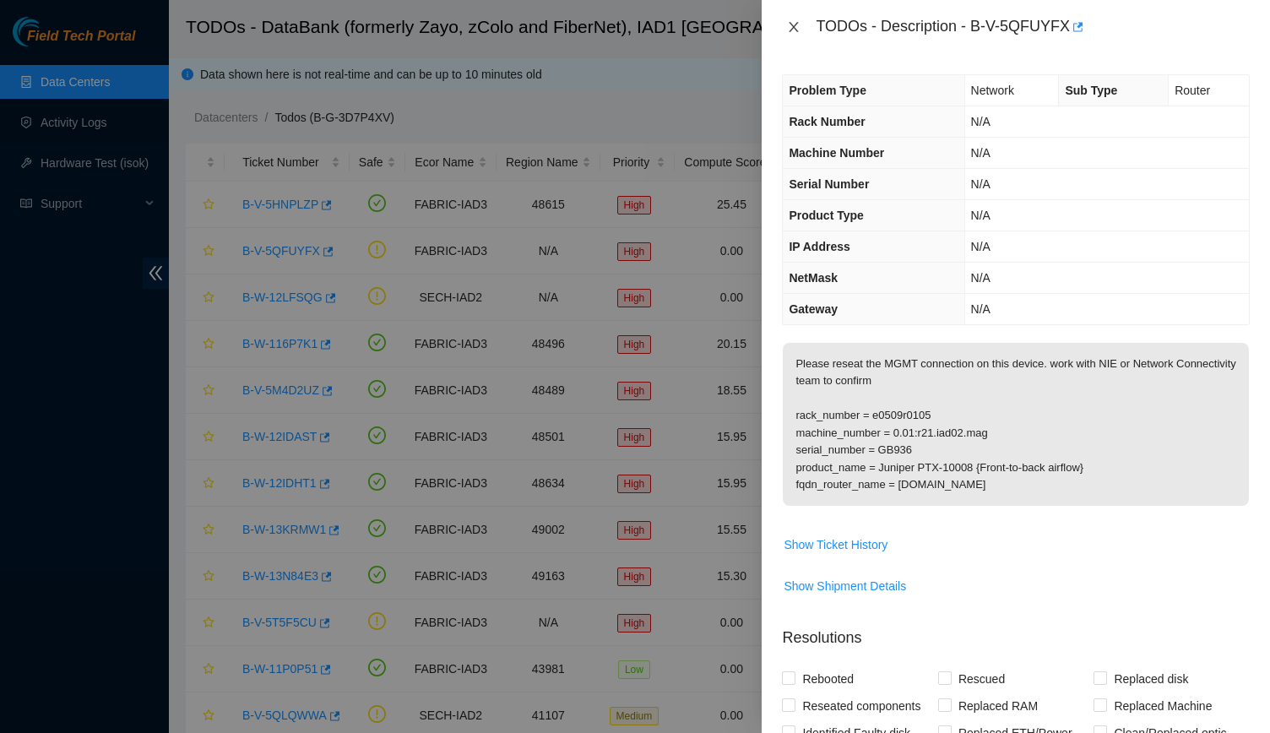
click at [799, 24] on icon "close" at bounding box center [794, 27] width 14 height 14
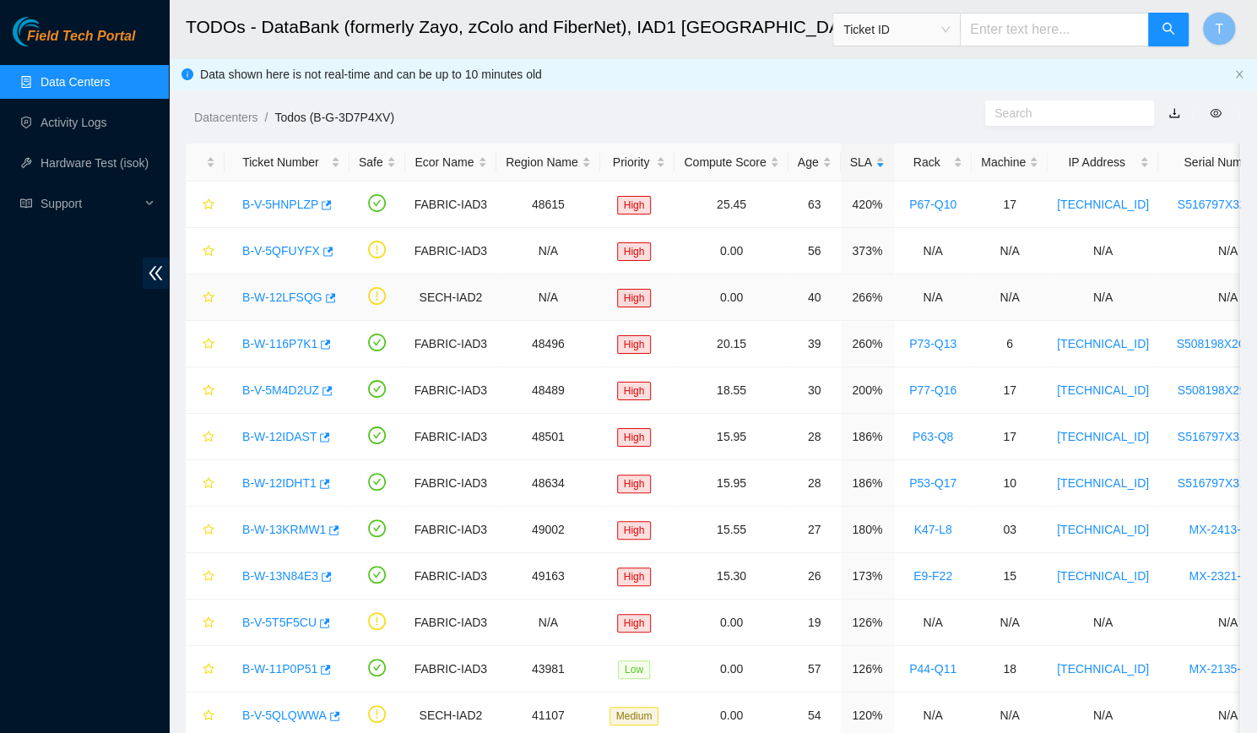
click at [272, 298] on link "B-W-12LFSQG" at bounding box center [282, 297] width 80 height 14
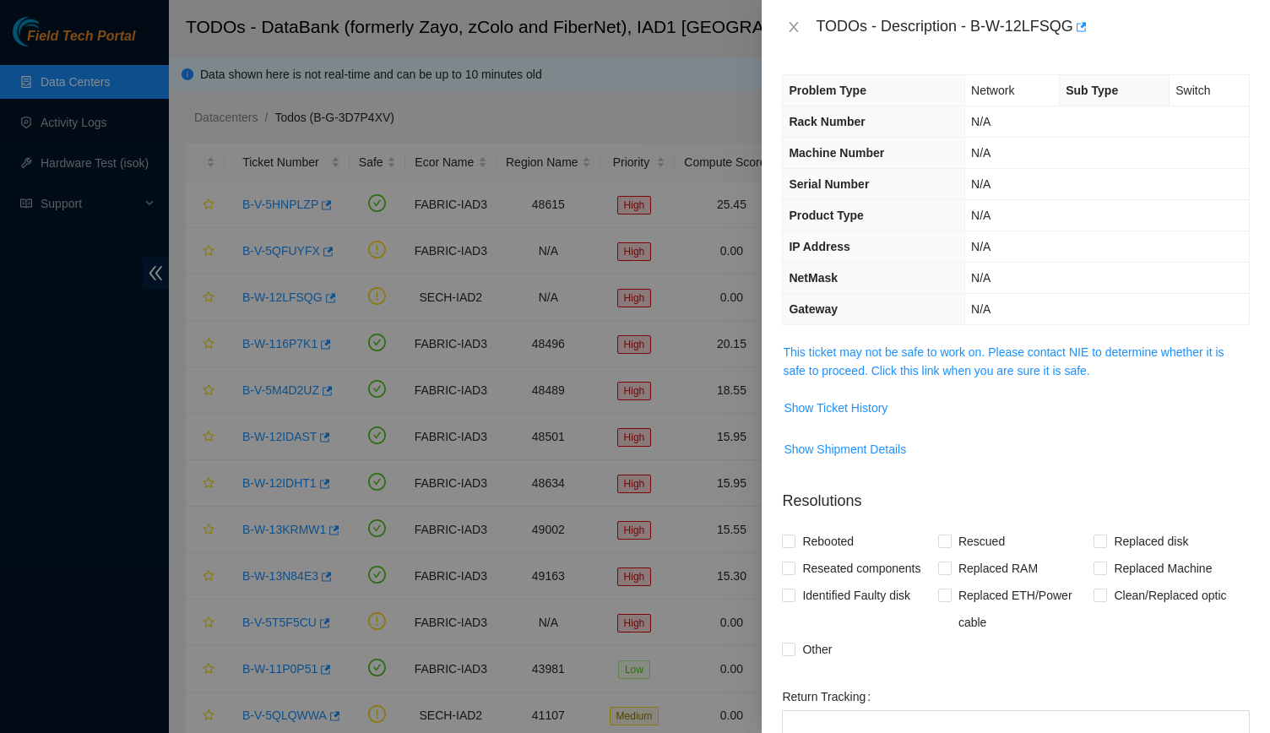
click at [859, 357] on span "This ticket may not be safe to work on. Please contact NIE to determine whether…" at bounding box center [1016, 361] width 466 height 37
click at [859, 350] on link "This ticket may not be safe to work on. Please contact NIE to determine whether…" at bounding box center [1003, 361] width 441 height 32
